Goal: Task Accomplishment & Management: Use online tool/utility

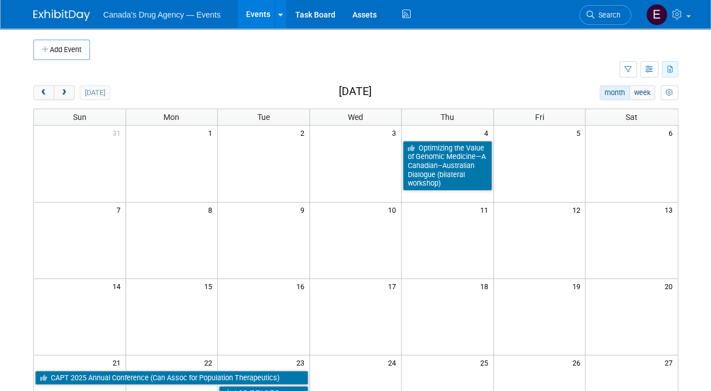
click at [675, 67] on button "button" at bounding box center [670, 69] width 16 height 16
click at [631, 63] on button "button" at bounding box center [628, 69] width 18 height 16
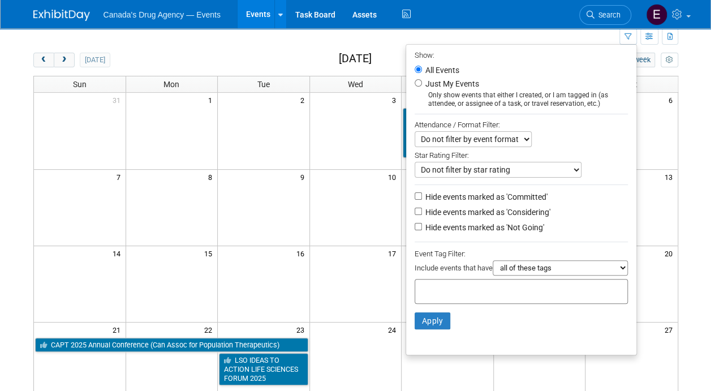
scroll to position [32, 0]
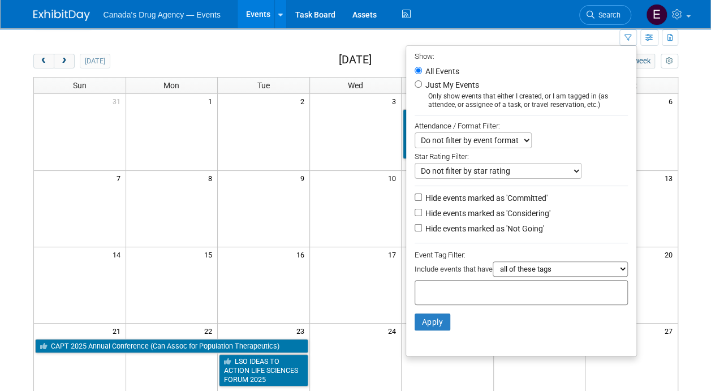
click at [493, 170] on select "Do not filter by star rating Only show events with no ratings (0 stars) Only sh…" at bounding box center [498, 171] width 167 height 16
click at [576, 131] on div "Attendance / Format Filter:" at bounding box center [521, 125] width 213 height 13
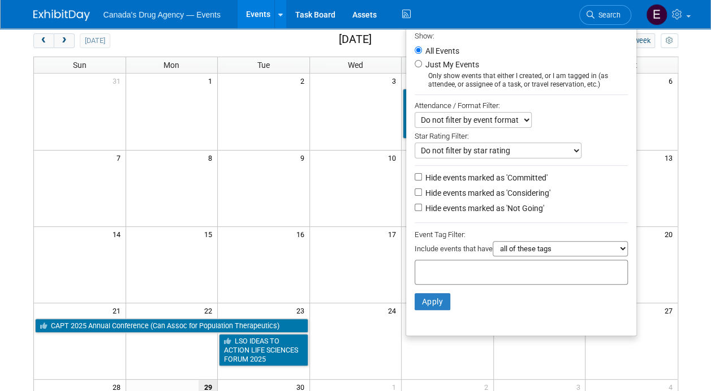
scroll to position [43, 0]
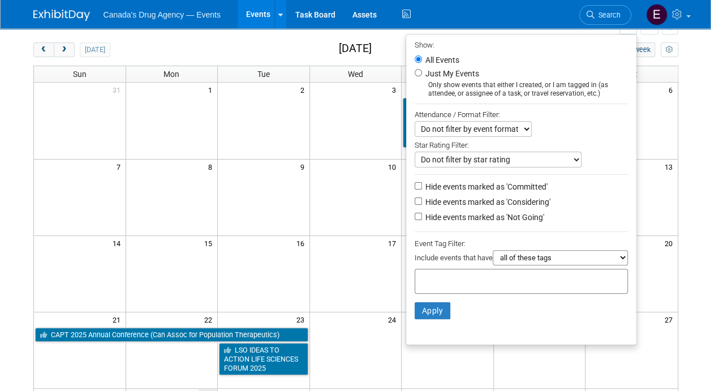
click at [480, 127] on select "Do not filter by event format Only show In-Person events Only show Virtual even…" at bounding box center [473, 129] width 117 height 16
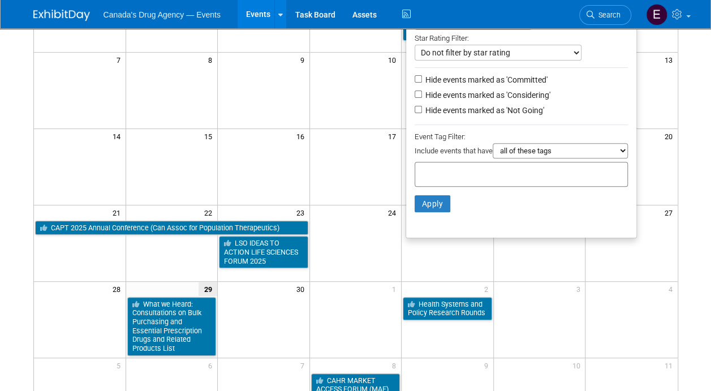
scroll to position [0, 0]
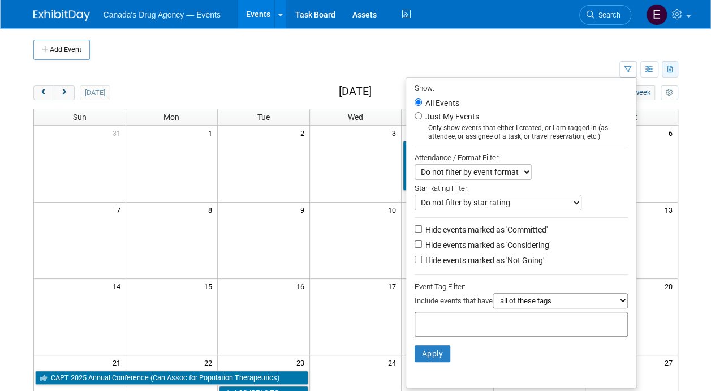
click at [669, 66] on icon "button" at bounding box center [671, 69] width 6 height 7
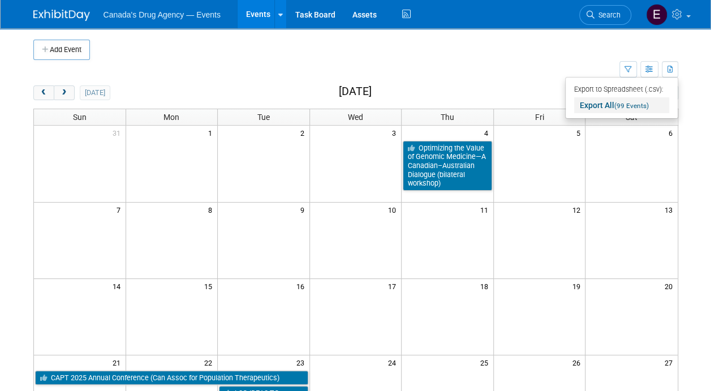
click at [634, 110] on link "Export All (99 Events)" at bounding box center [621, 105] width 95 height 16
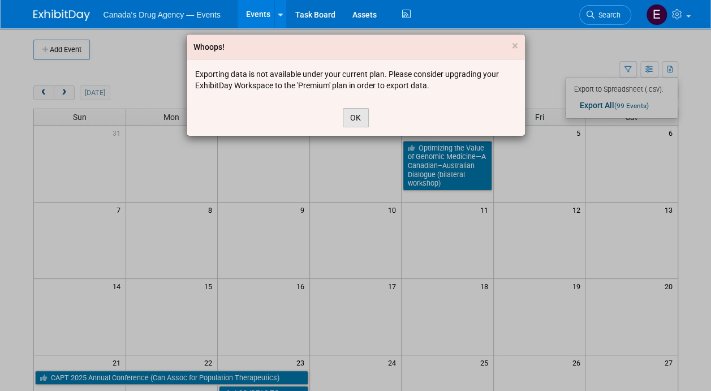
click at [362, 113] on button "OK" at bounding box center [356, 117] width 26 height 19
